Goal: Information Seeking & Learning: Learn about a topic

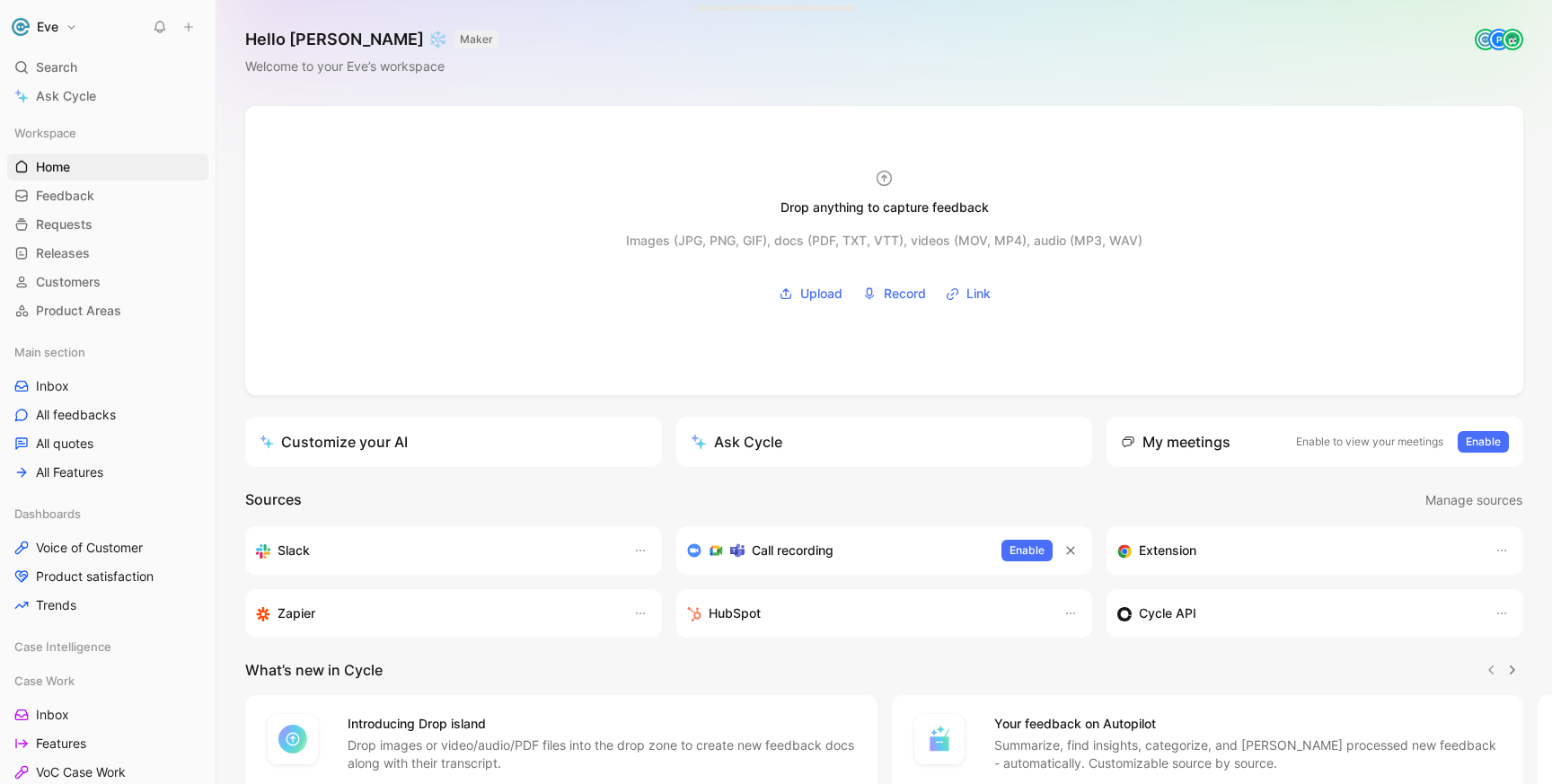
scroll to position [152, 0]
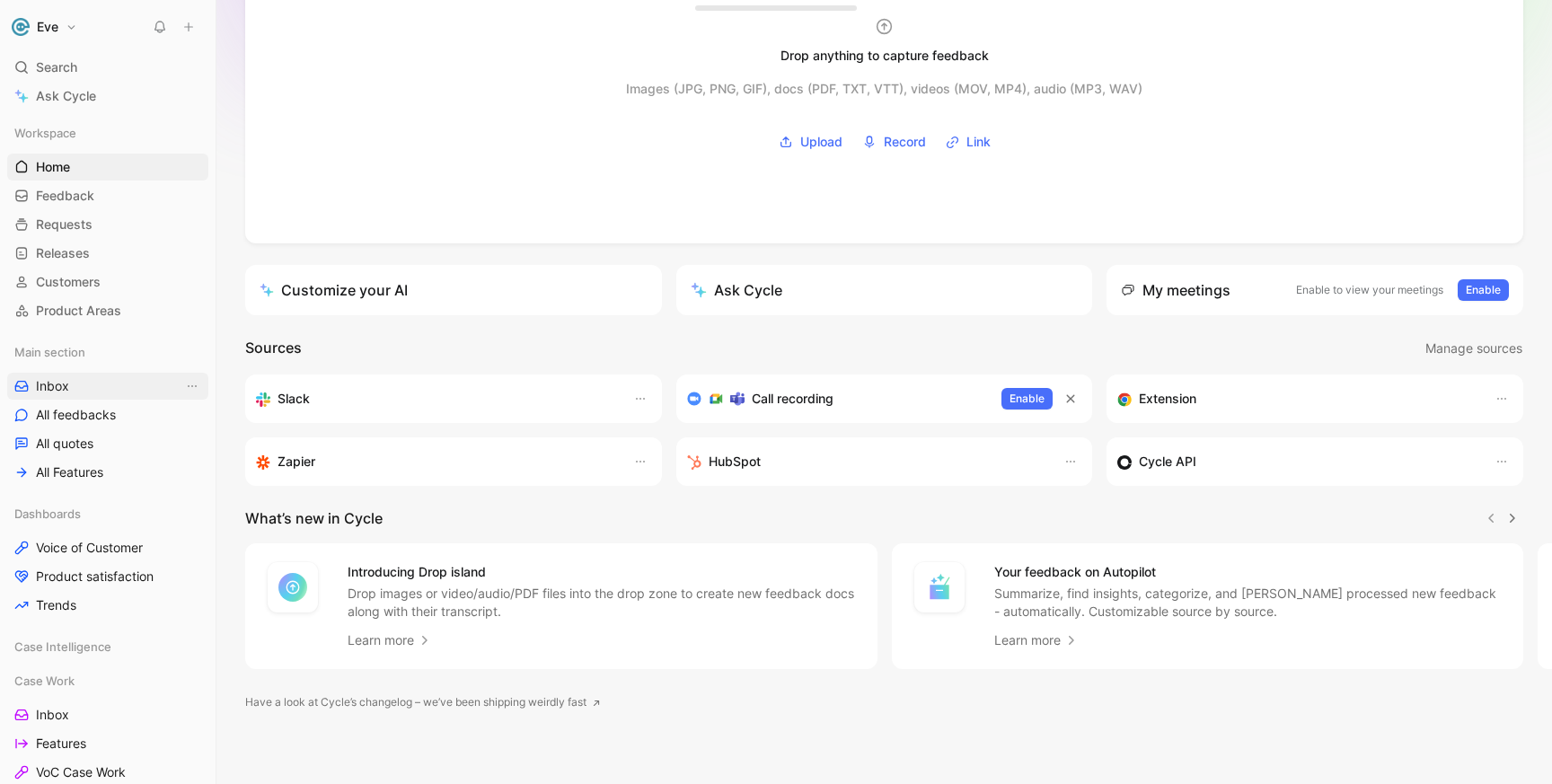
click at [74, 391] on link "Inbox" at bounding box center [108, 385] width 201 height 27
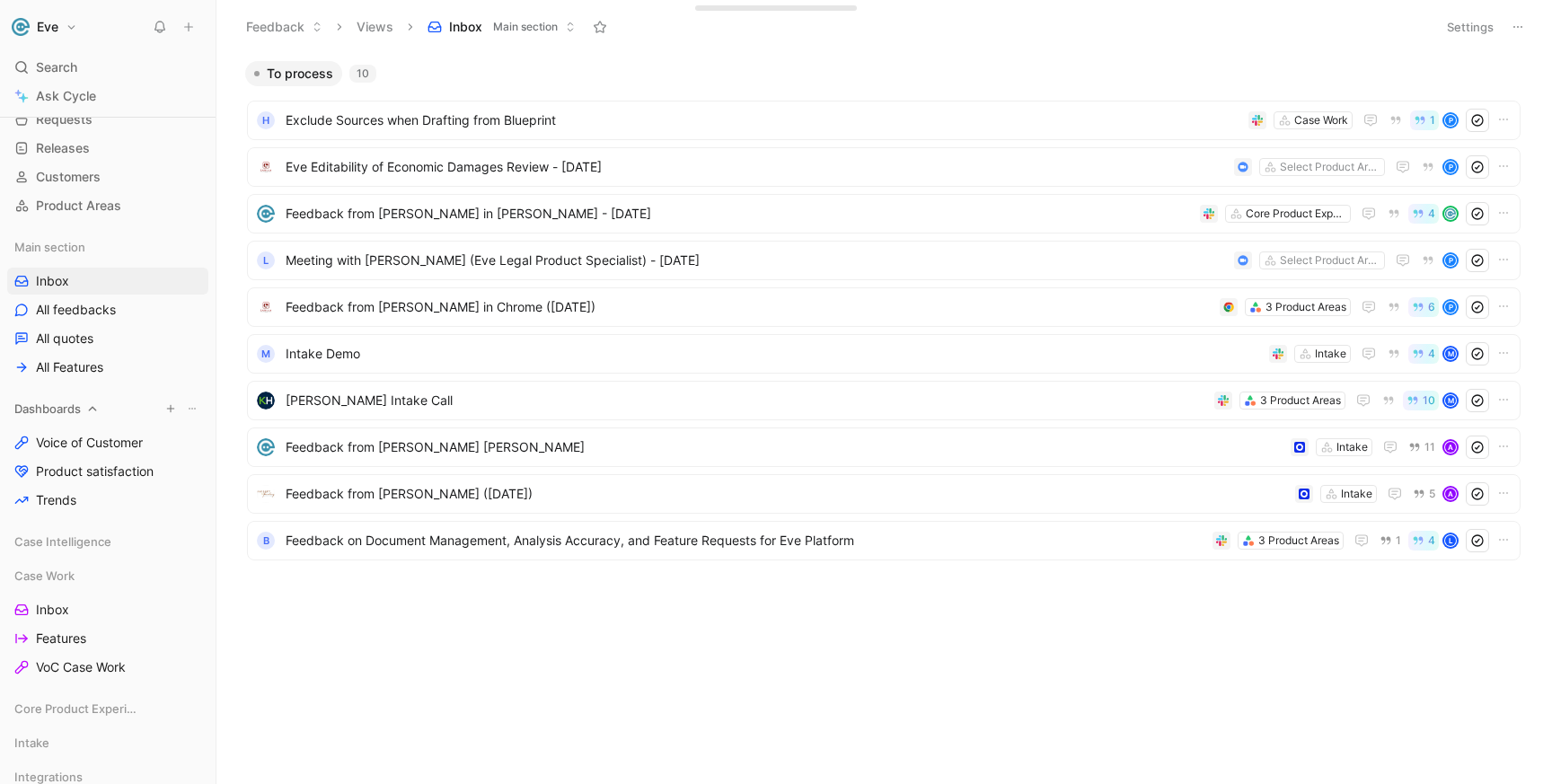
scroll to position [103, 0]
click at [373, 214] on span "Feedback from [PERSON_NAME] in [PERSON_NAME] - [DATE]" at bounding box center [738, 214] width 907 height 22
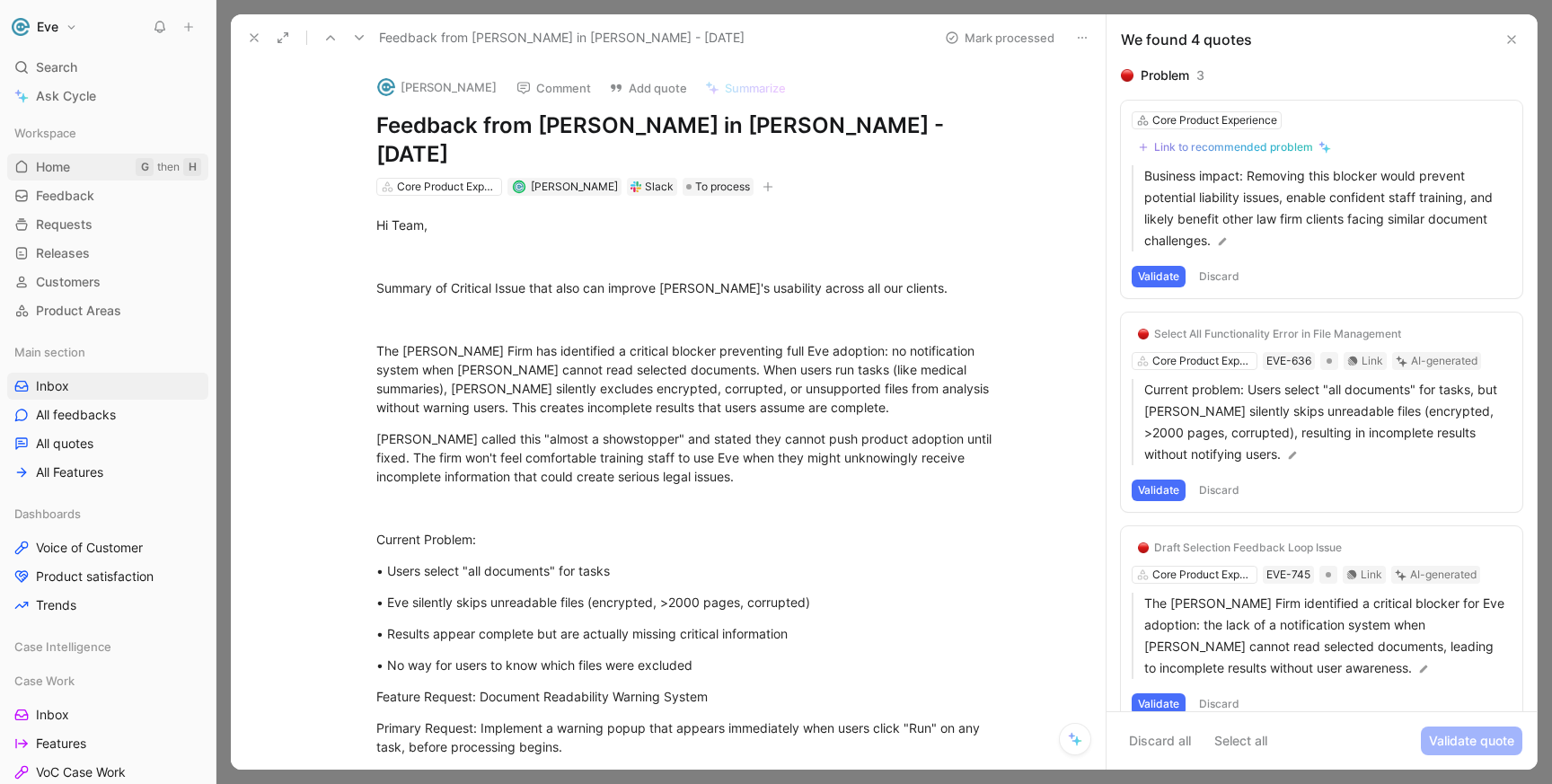
click at [77, 160] on link "Home G then H" at bounding box center [108, 166] width 201 height 27
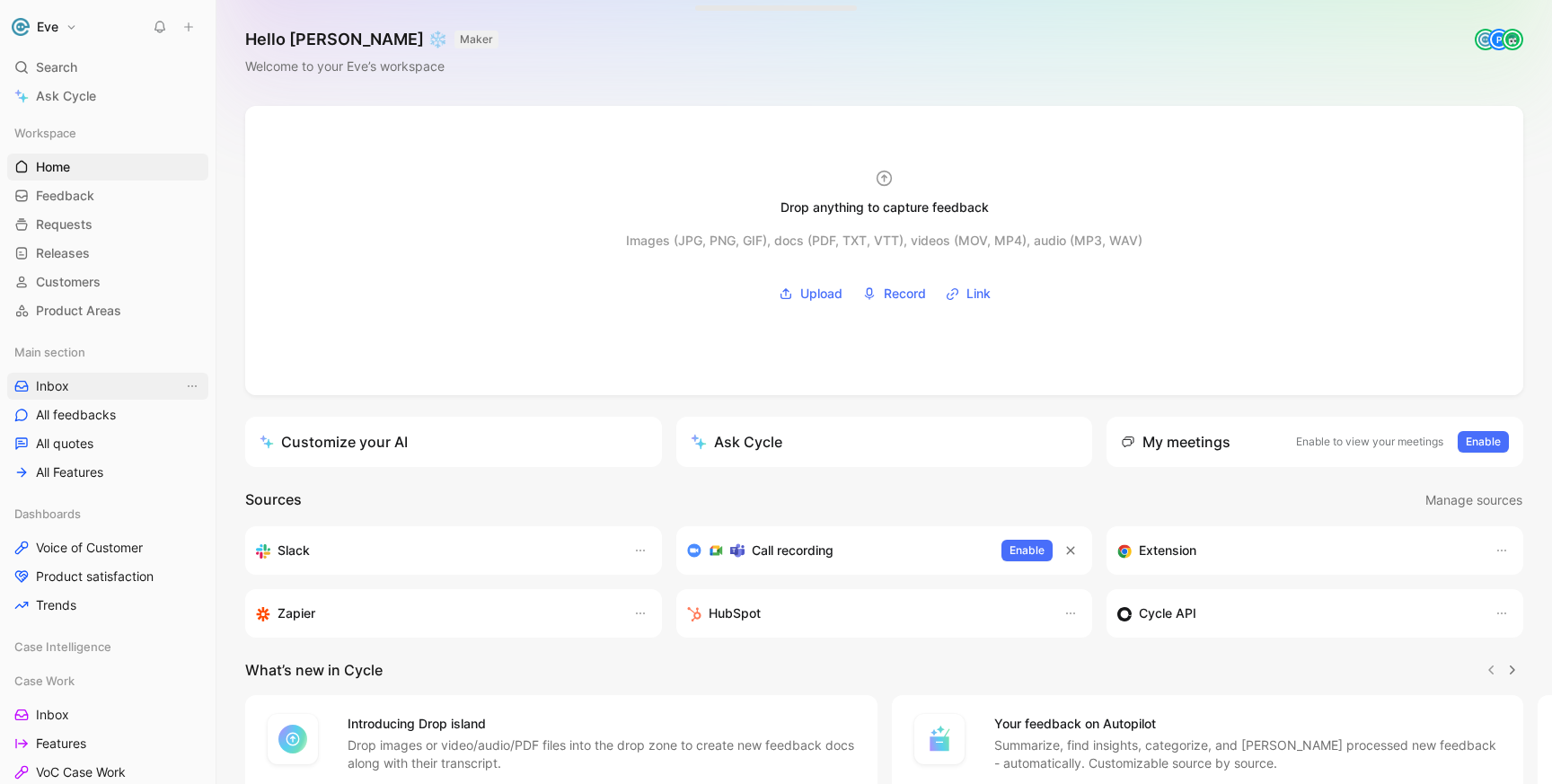
click at [72, 379] on link "Inbox" at bounding box center [108, 385] width 201 height 27
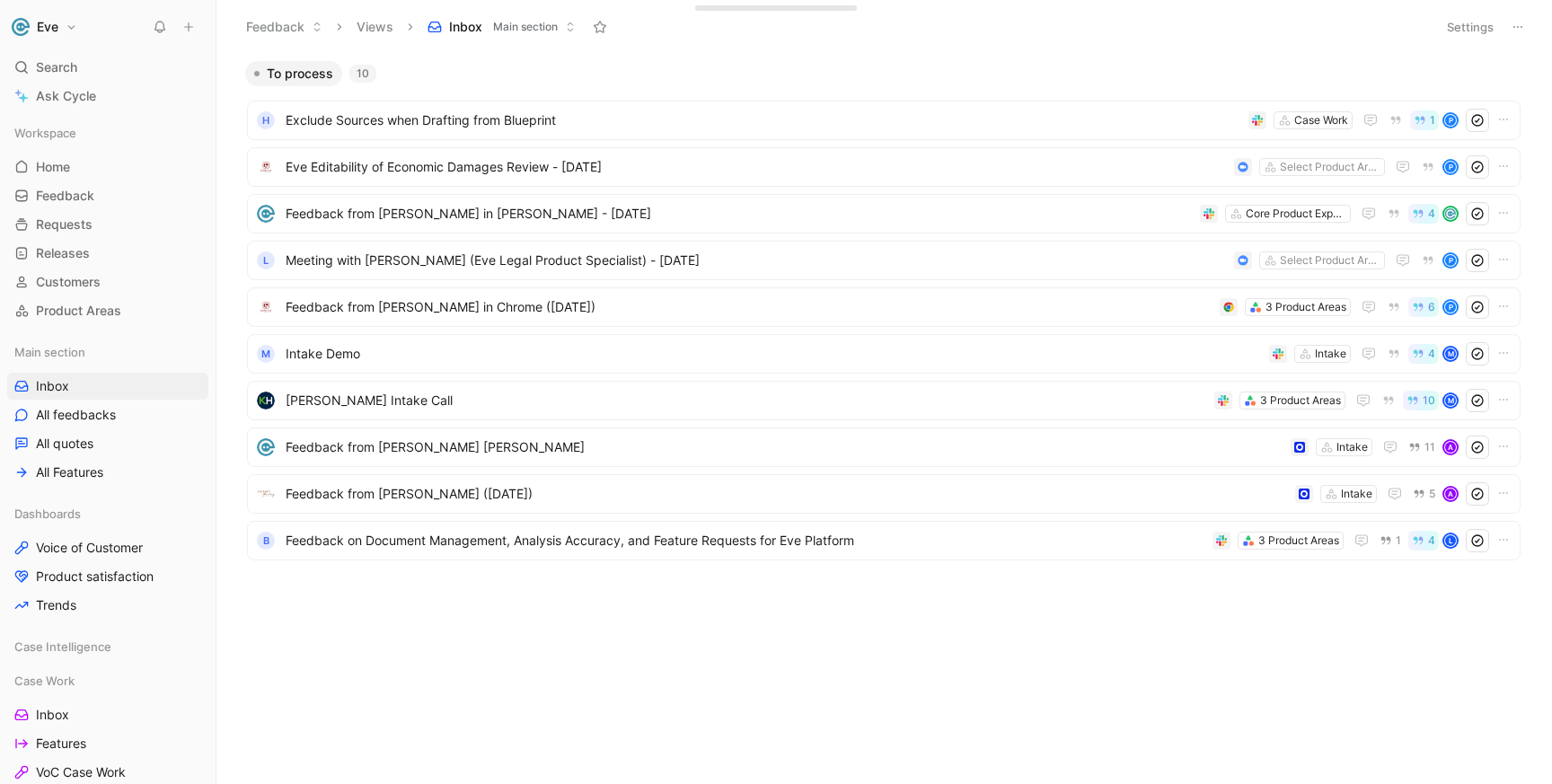
click at [781, 637] on div "To process 10 H Exclude Sources when Drafting from Blueprint Case Work 1 P Eve …" at bounding box center [881, 359] width 1311 height 596
click at [920, 459] on div "Feedback from [PERSON_NAME] [PERSON_NAME] Intake 11 A" at bounding box center [884, 446] width 1274 height 39
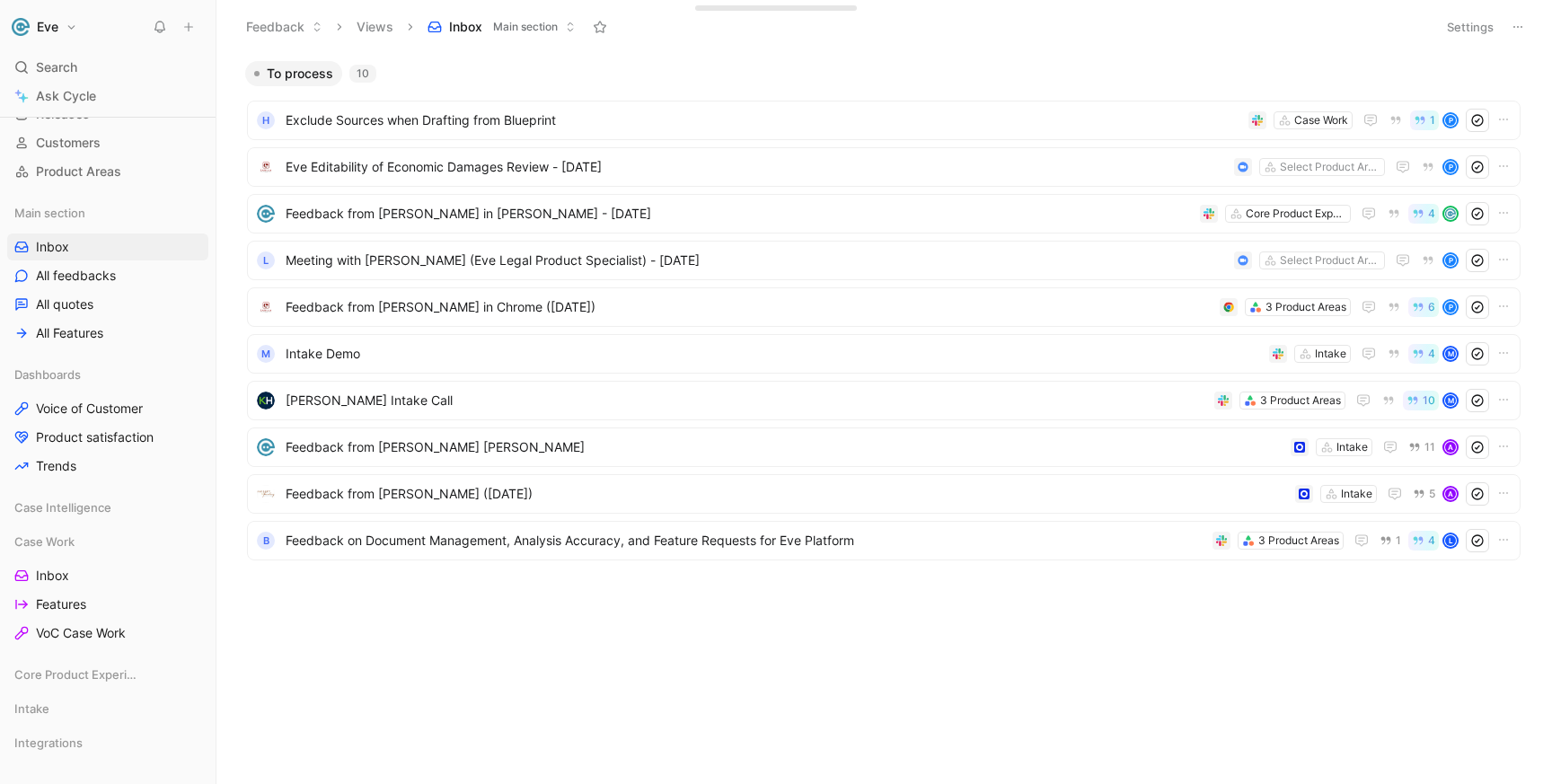
scroll to position [145, 0]
click at [59, 572] on span "Inbox" at bounding box center [52, 569] width 33 height 18
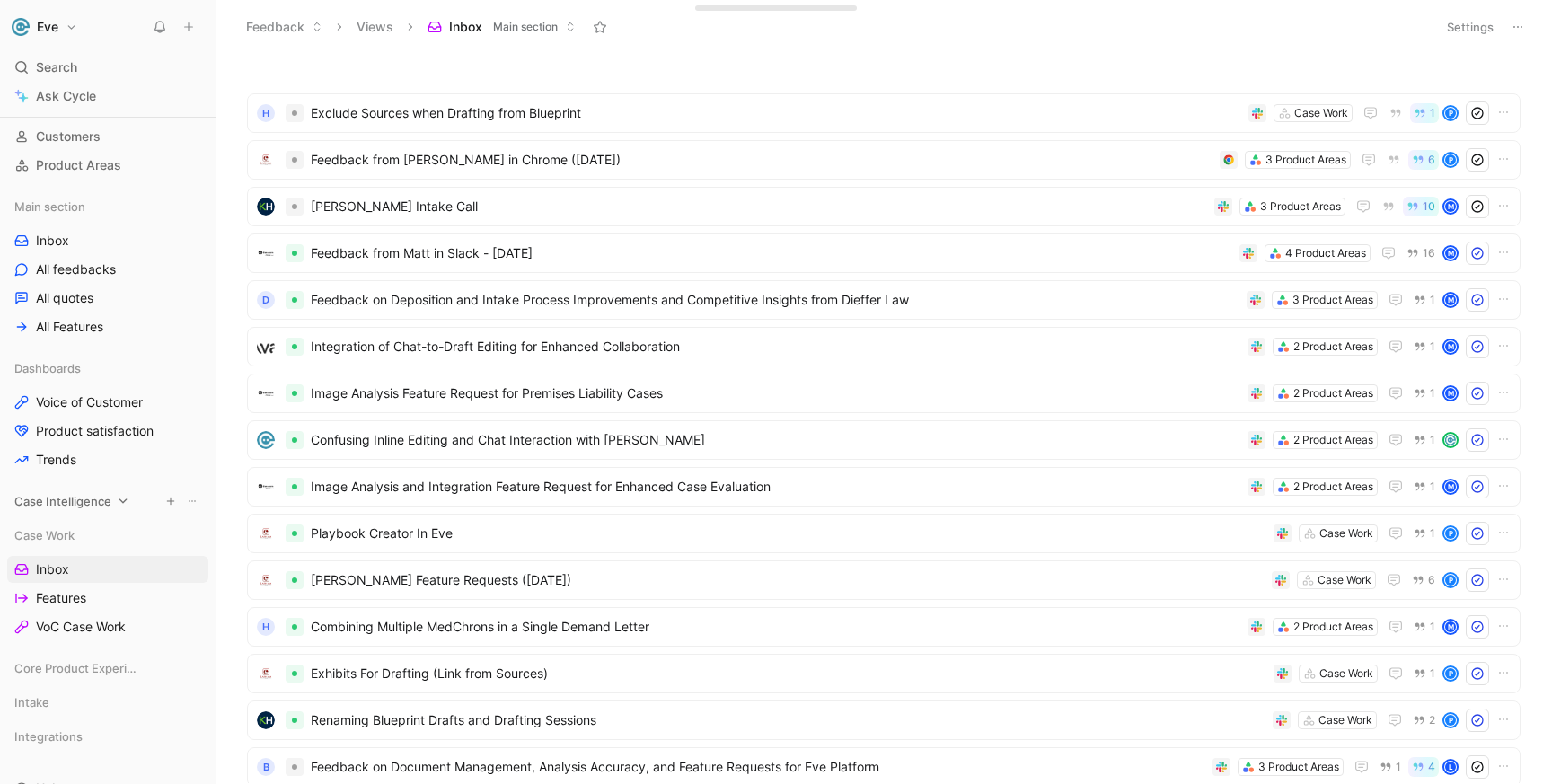
click at [59, 502] on span "Case Intelligence" at bounding box center [63, 501] width 97 height 18
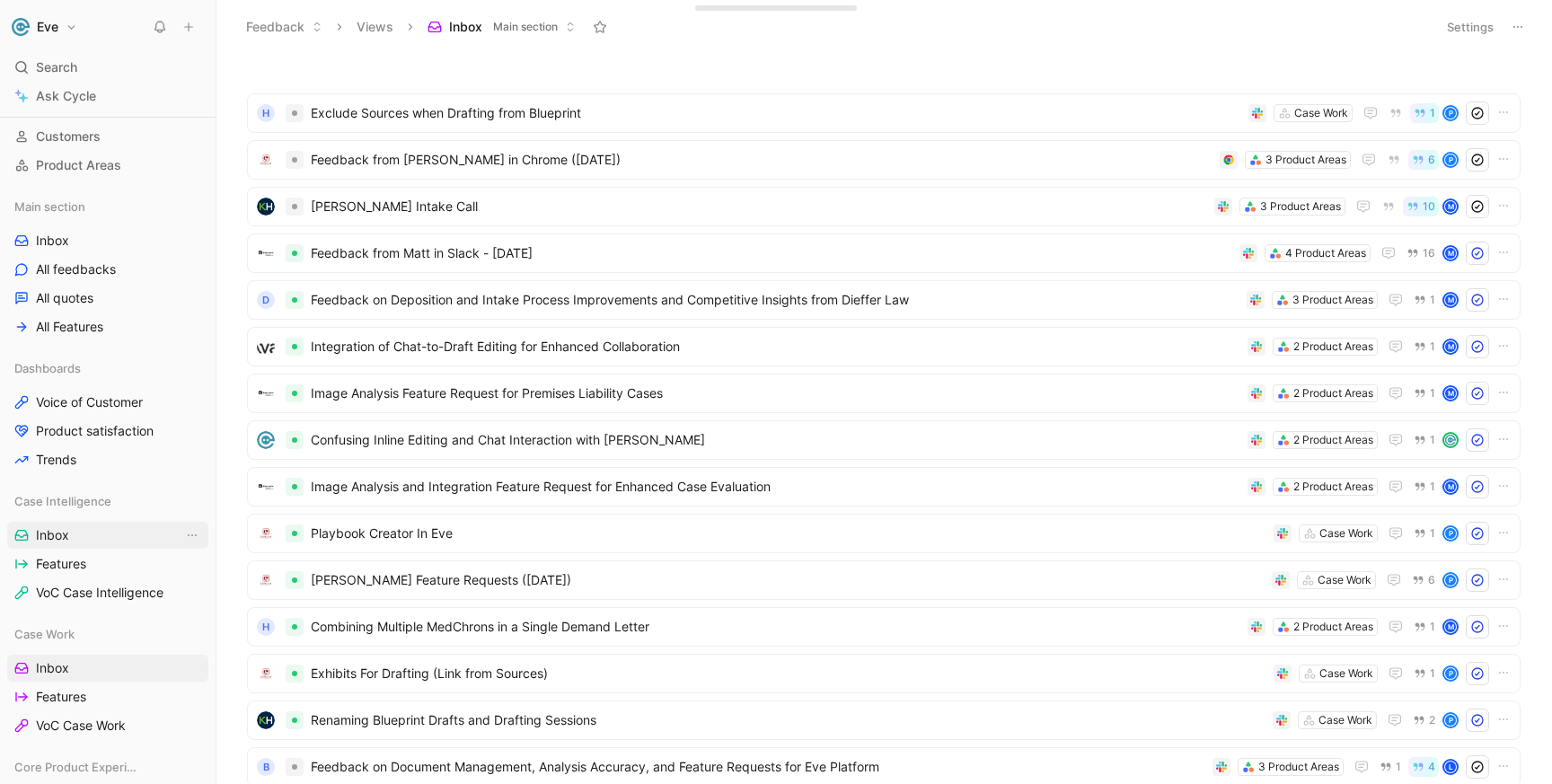
click at [58, 540] on span "Inbox" at bounding box center [52, 535] width 33 height 18
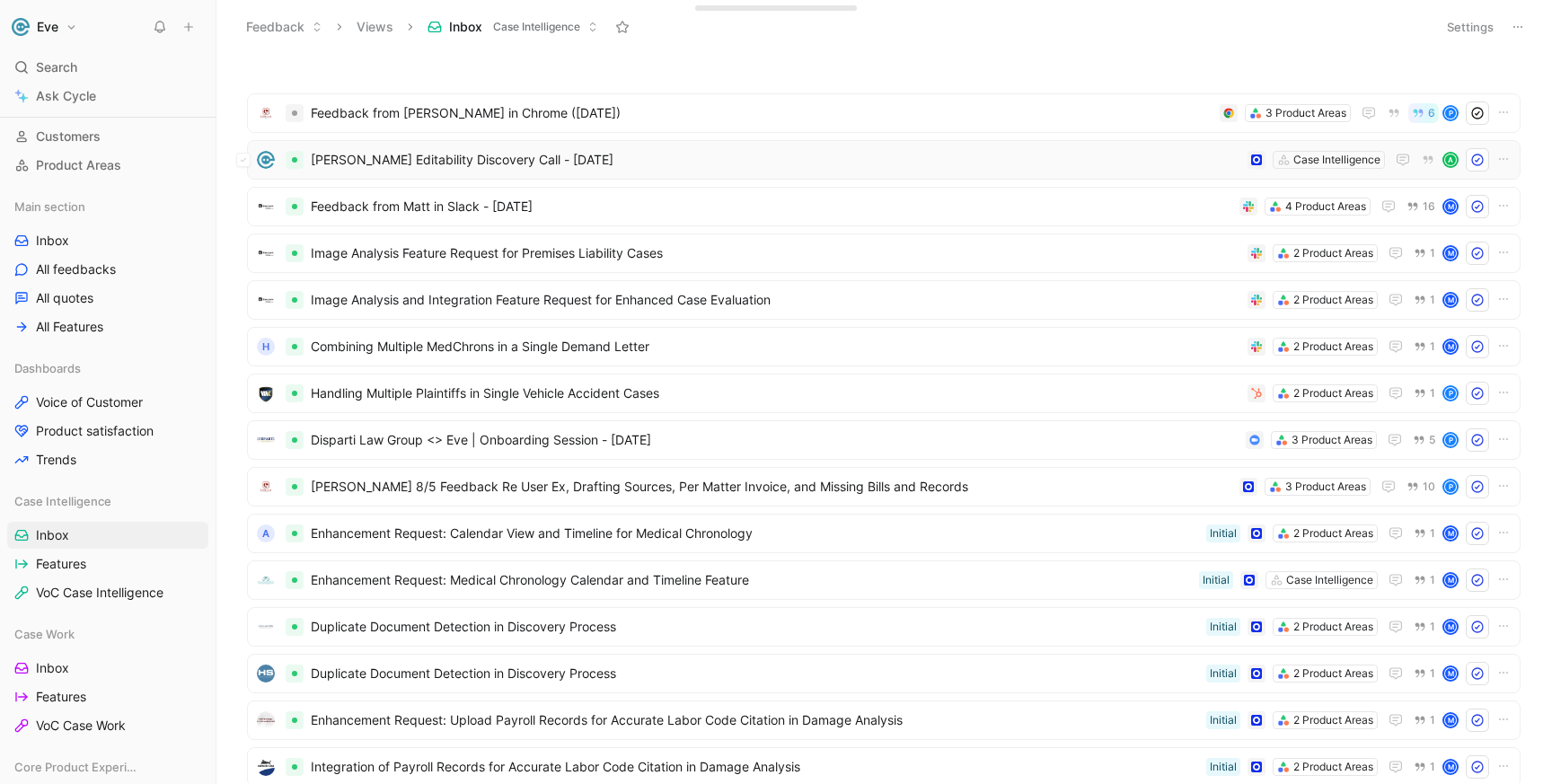
click at [704, 157] on span "[PERSON_NAME] Editability Discovery Call - [DATE]" at bounding box center [776, 160] width 930 height 22
